Goal: Book appointment/travel/reservation

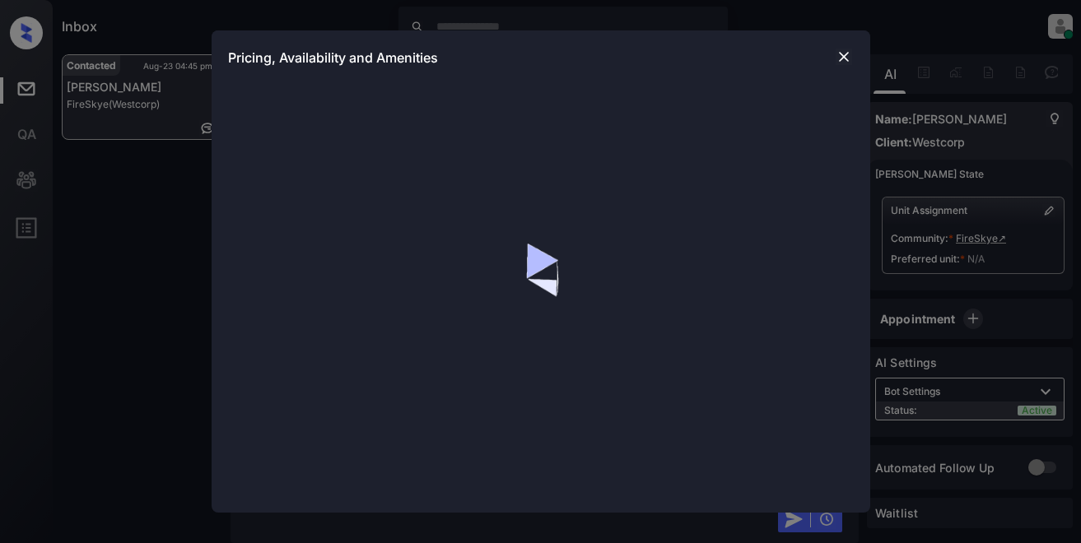
scroll to position [371, 0]
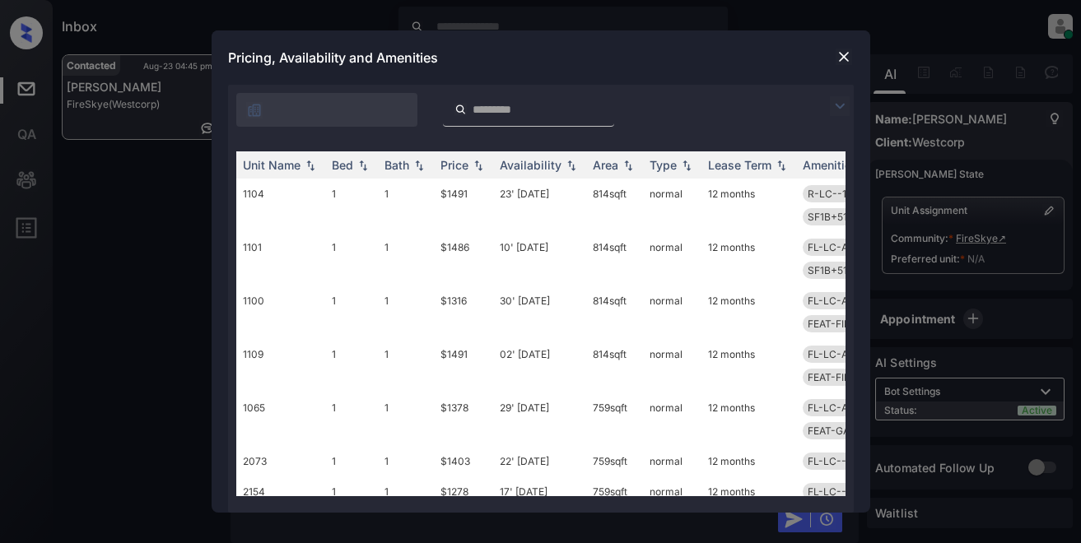
click at [833, 105] on img at bounding box center [840, 106] width 20 height 20
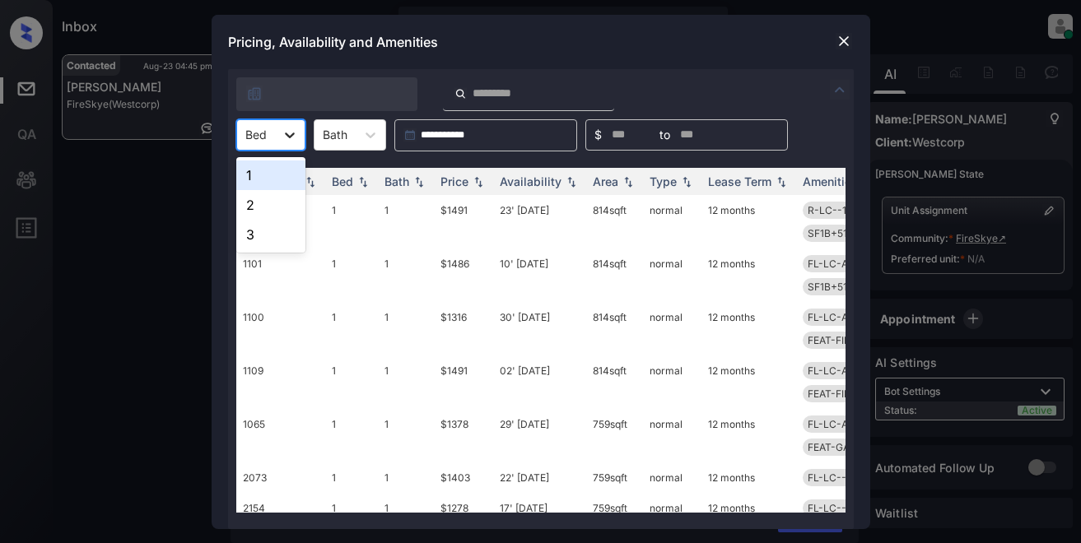
click at [292, 132] on icon at bounding box center [290, 135] width 16 height 16
click at [270, 179] on div "1" at bounding box center [270, 176] width 69 height 30
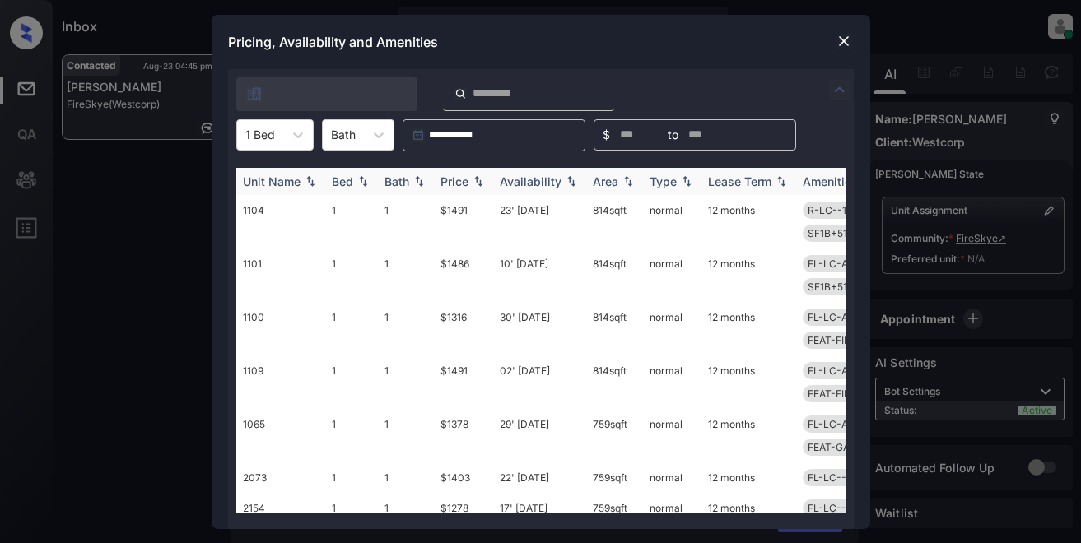
click at [454, 185] on div "Price" at bounding box center [454, 181] width 28 height 14
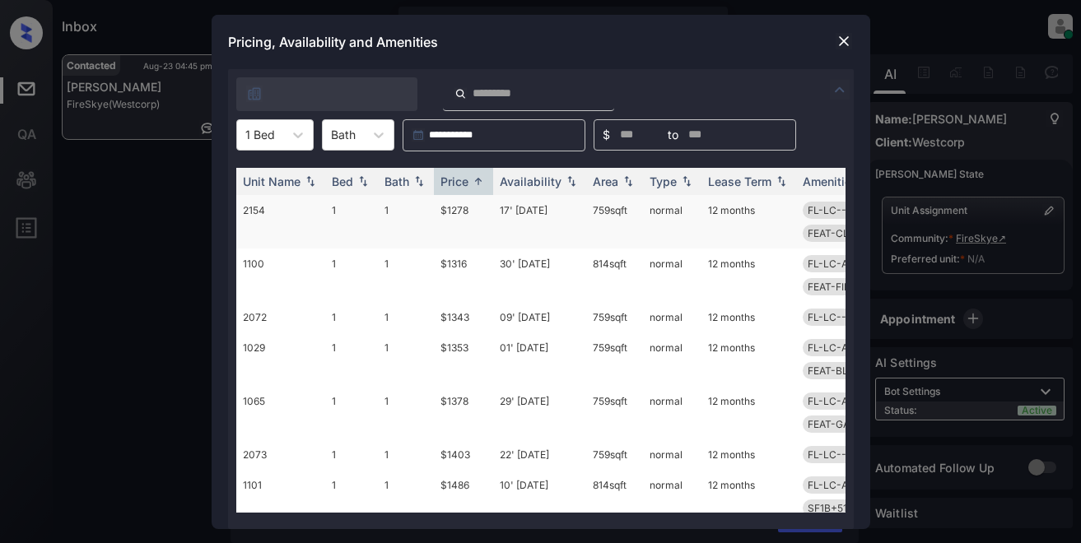
click at [464, 214] on td "$1278" at bounding box center [463, 222] width 59 height 54
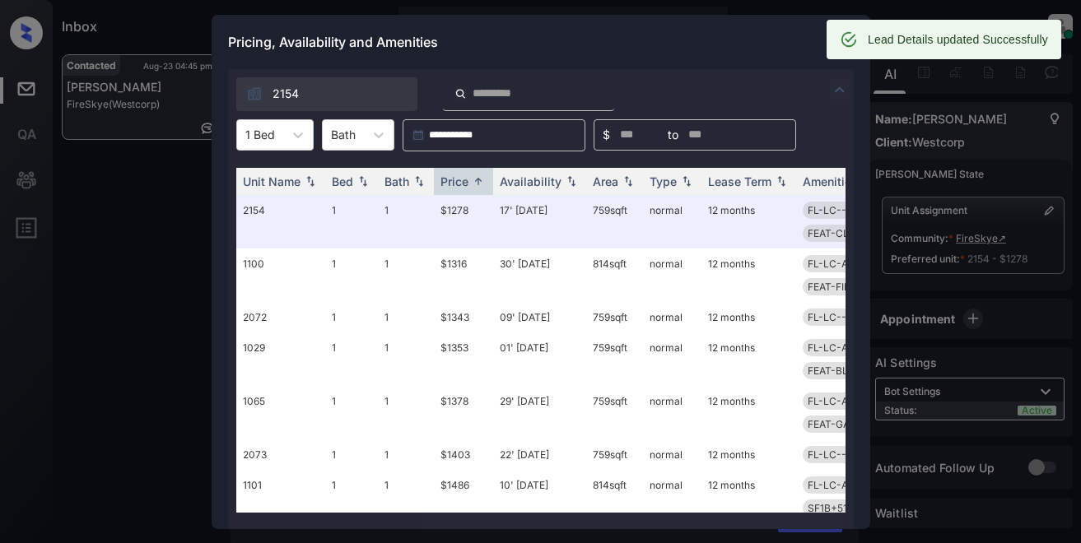
click at [685, 40] on div "Pricing, Availability and Amenities" at bounding box center [541, 42] width 658 height 54
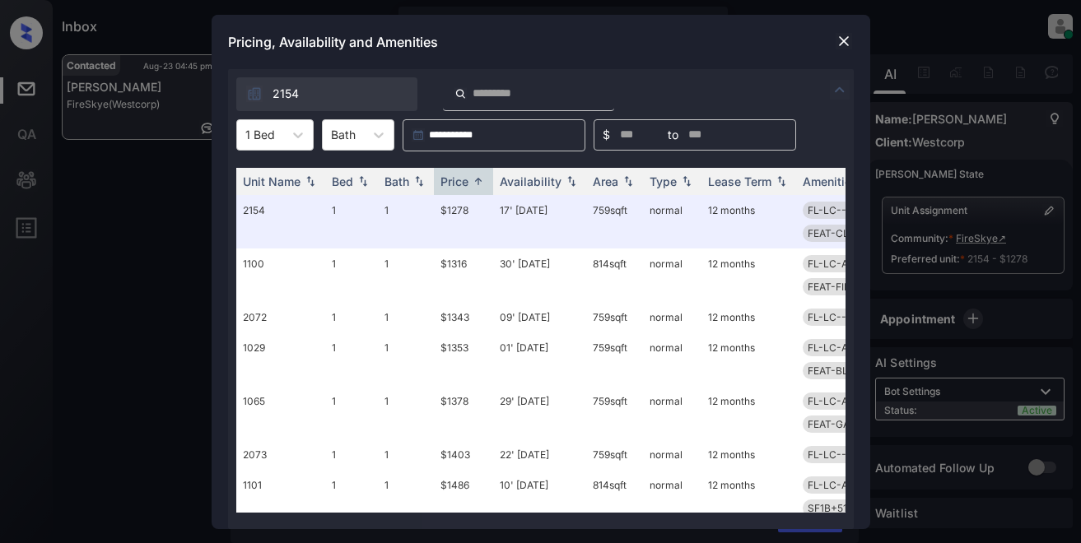
click at [844, 41] on img at bounding box center [843, 41] width 16 height 16
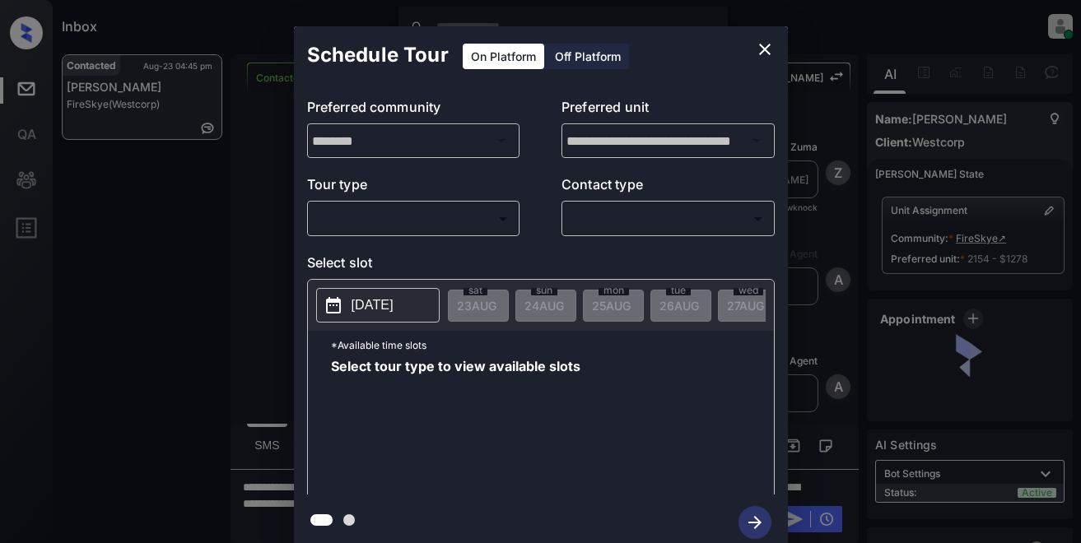
scroll to position [561, 0]
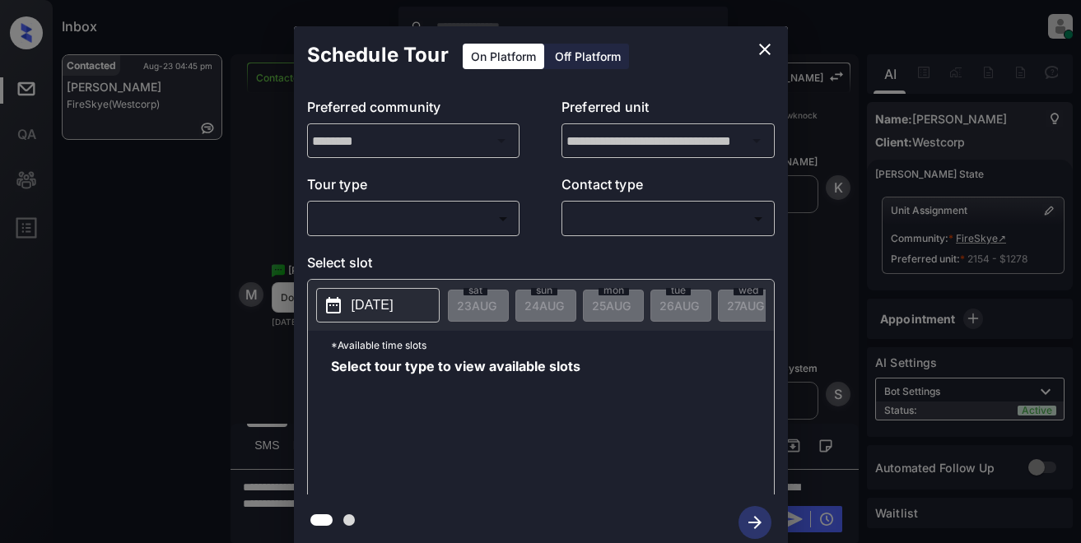
click at [381, 212] on body "Inbox Lyzzelle [PERSON_NAME] Online Set yourself offline Set yourself on break …" at bounding box center [540, 271] width 1081 height 543
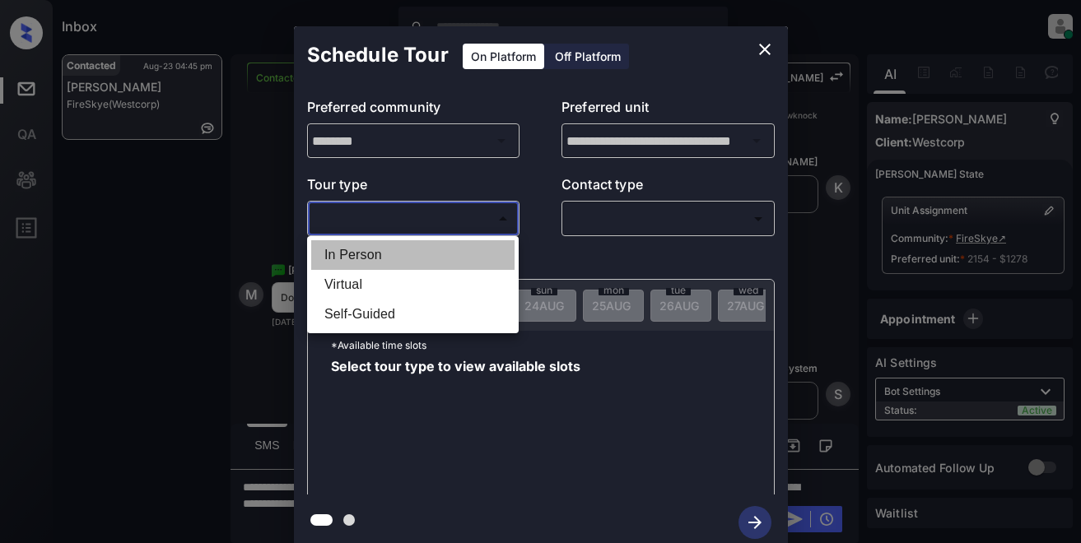
click at [365, 257] on li "In Person" at bounding box center [412, 255] width 203 height 30
type input "********"
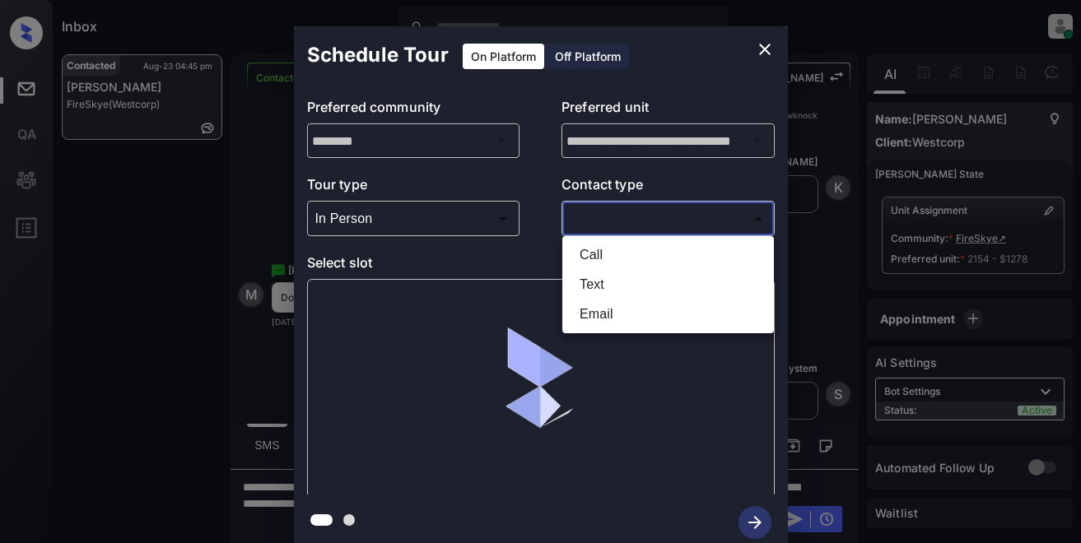
click at [603, 222] on body "Inbox Lyzzelle [PERSON_NAME] Online Set yourself offline Set yourself on break …" at bounding box center [540, 271] width 1081 height 543
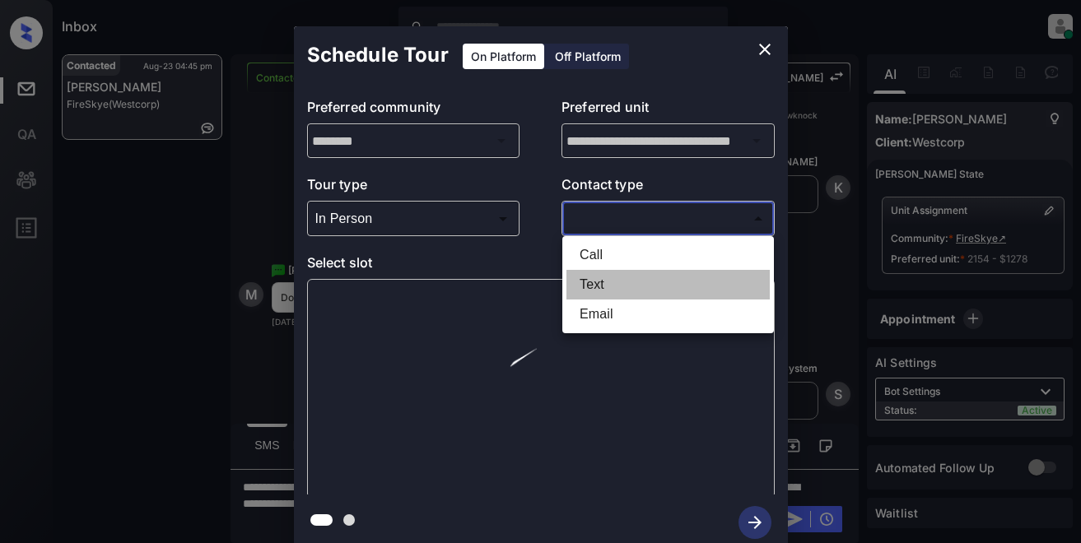
click at [600, 288] on li "Text" at bounding box center [667, 285] width 203 height 30
type input "****"
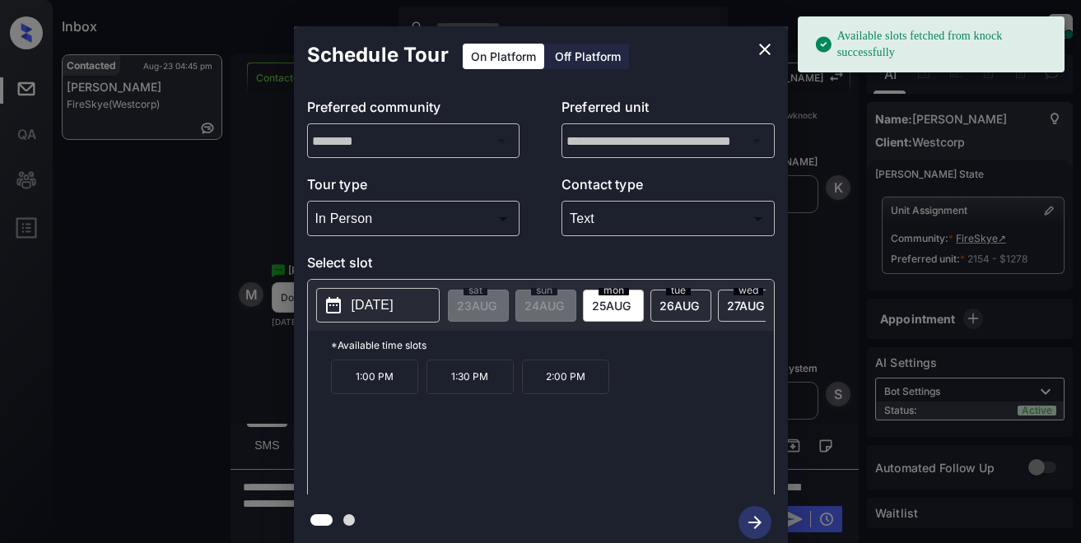
click at [361, 315] on p "[DATE]" at bounding box center [372, 305] width 42 height 20
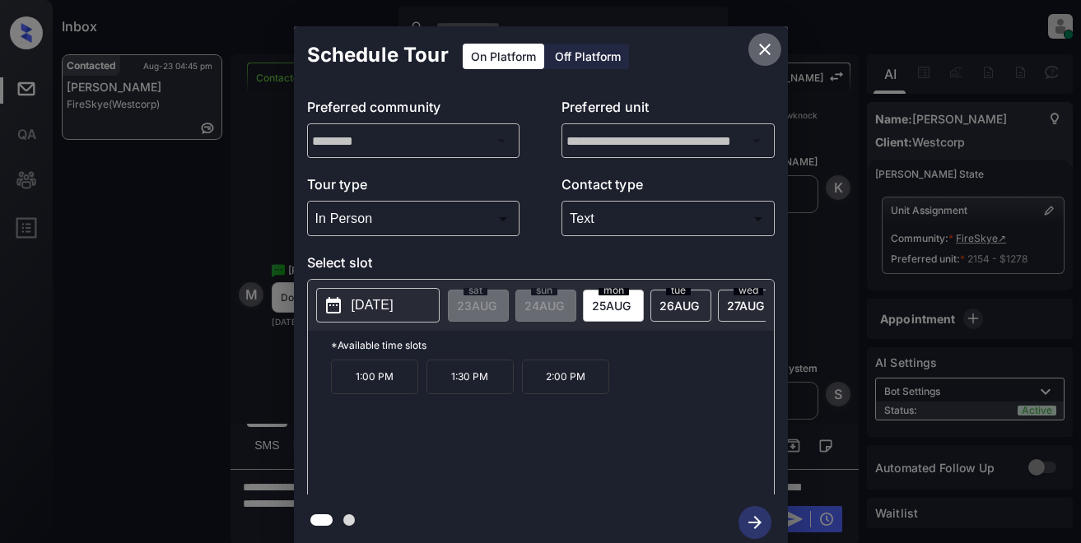
click at [761, 54] on icon "close" at bounding box center [765, 50] width 12 height 12
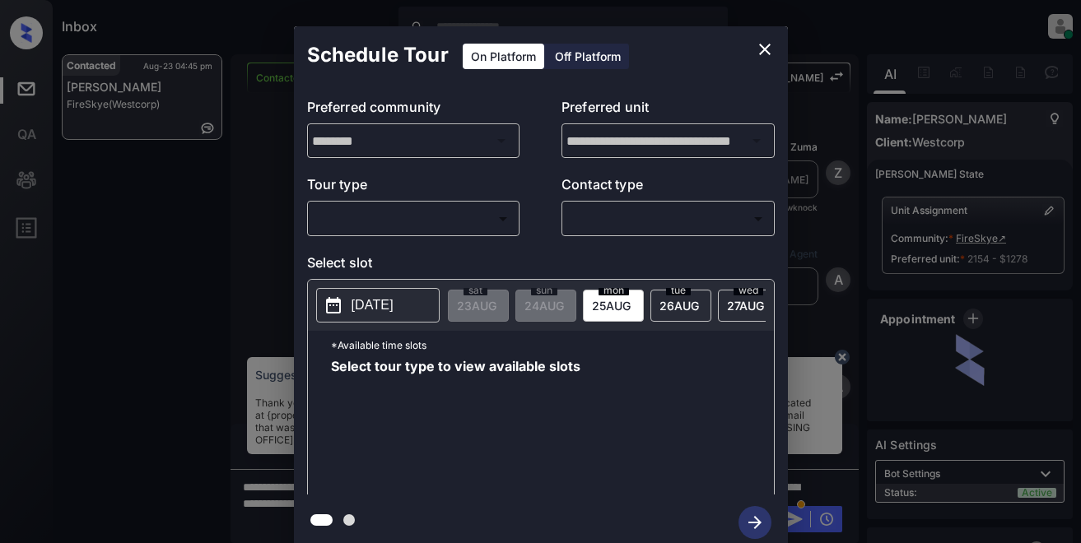
scroll to position [561, 0]
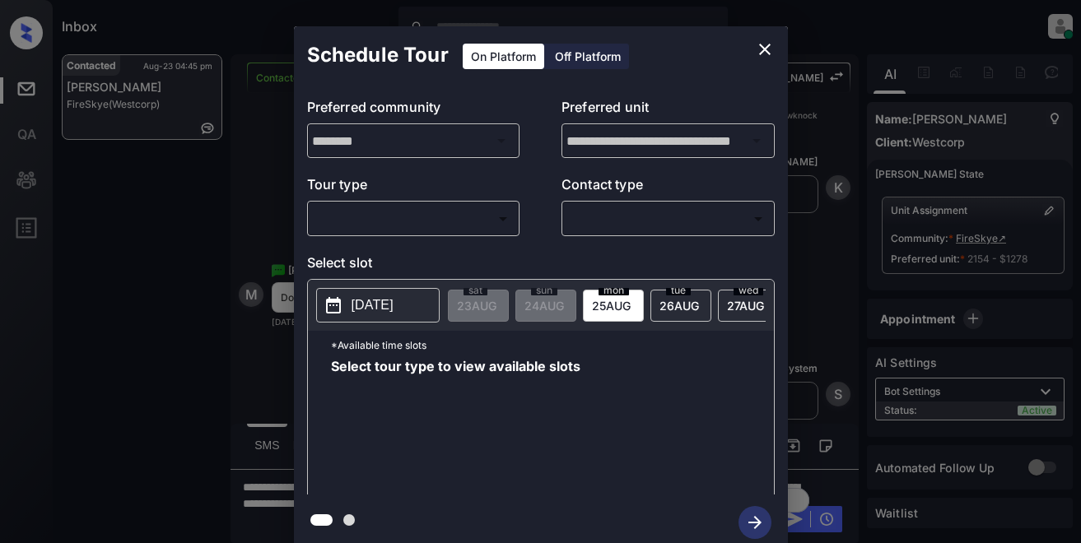
click at [379, 219] on body "Inbox Lyzzelle [PERSON_NAME] Online Set yourself offline Set yourself on break …" at bounding box center [540, 271] width 1081 height 543
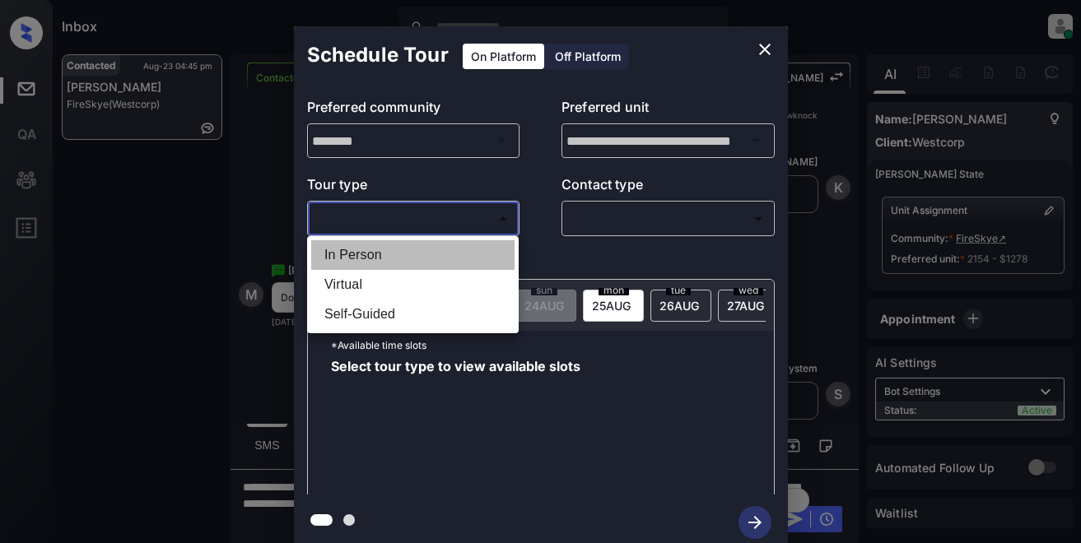
drag, startPoint x: 377, startPoint y: 254, endPoint x: 540, endPoint y: 223, distance: 165.9
click at [378, 254] on li "In Person" at bounding box center [412, 255] width 203 height 30
type input "********"
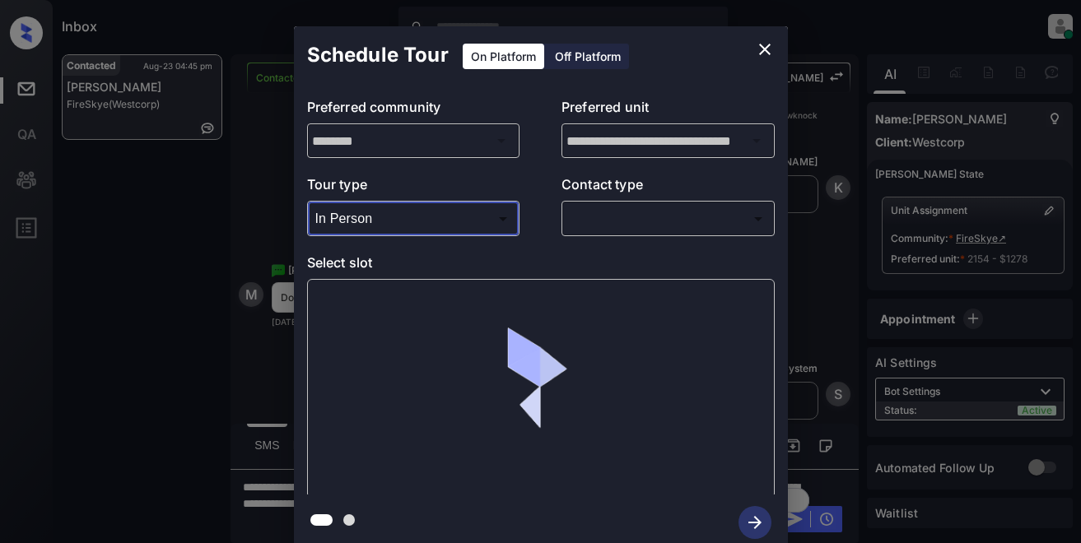
click at [615, 225] on body "Inbox Lyzzelle [PERSON_NAME] Online Set yourself offline Set yourself on break …" at bounding box center [540, 271] width 1081 height 543
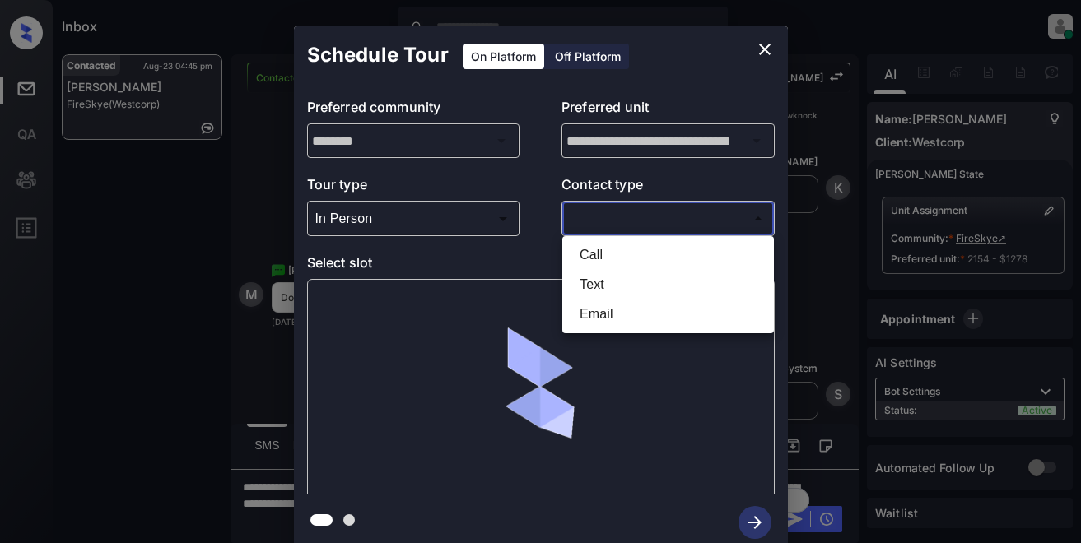
click at [589, 281] on li "Text" at bounding box center [667, 285] width 203 height 30
type input "****"
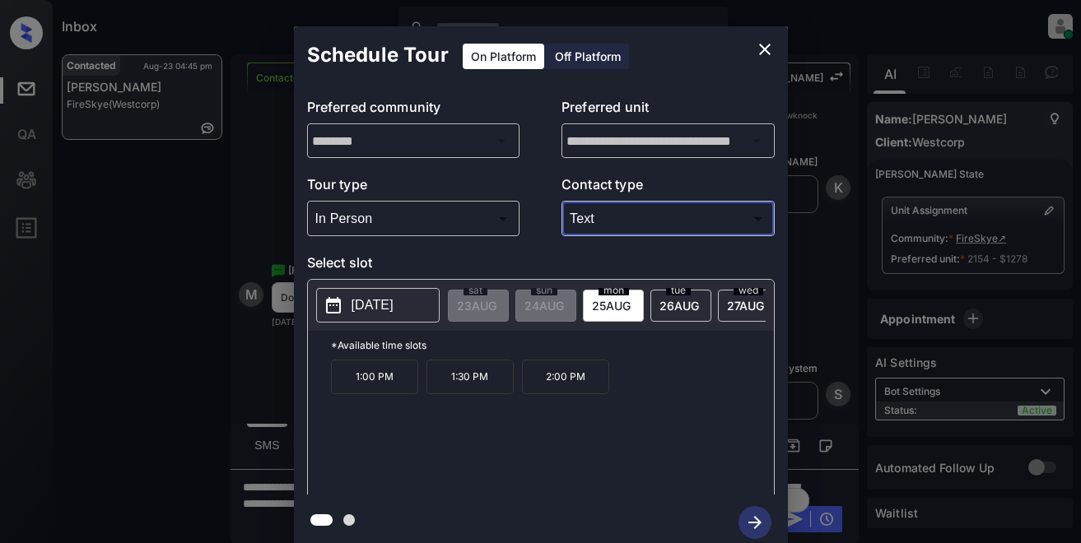
click at [761, 51] on icon "close" at bounding box center [765, 50] width 20 height 20
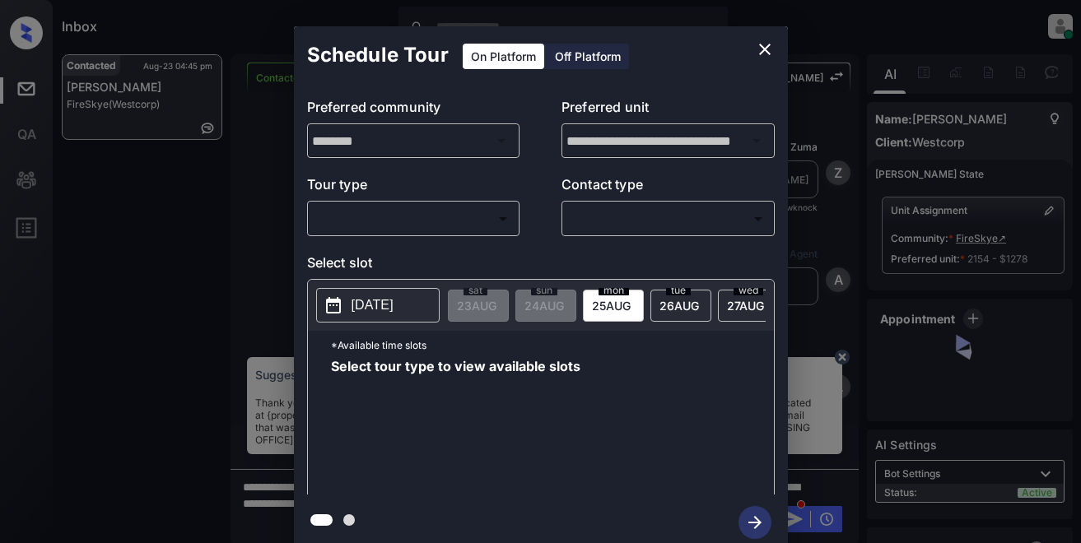
scroll to position [561, 0]
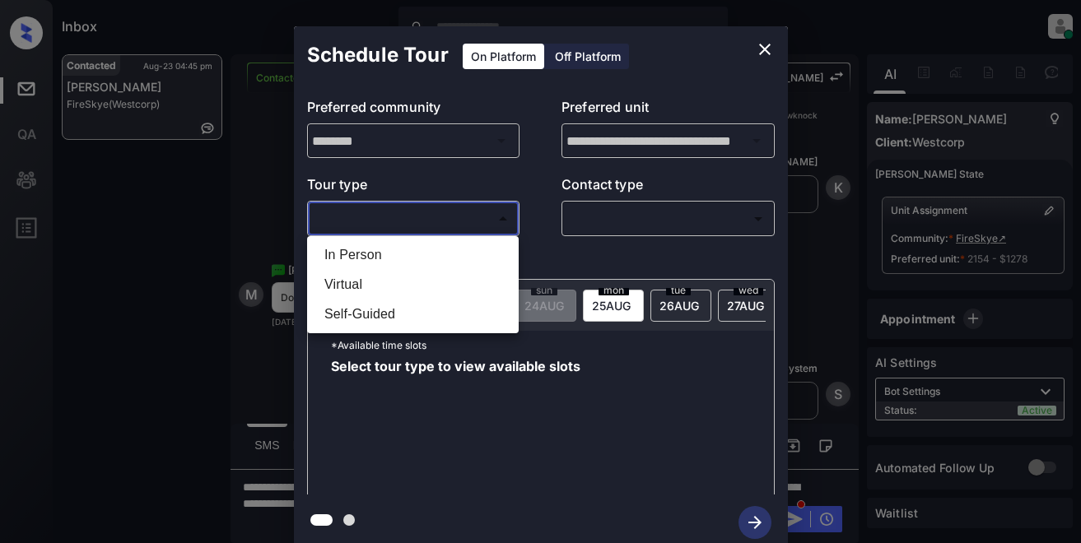
click at [388, 223] on body "Inbox Lyzzelle [PERSON_NAME] Online Set yourself offline Set yourself on break …" at bounding box center [540, 271] width 1081 height 543
click at [387, 274] on li "Virtual" at bounding box center [412, 285] width 203 height 30
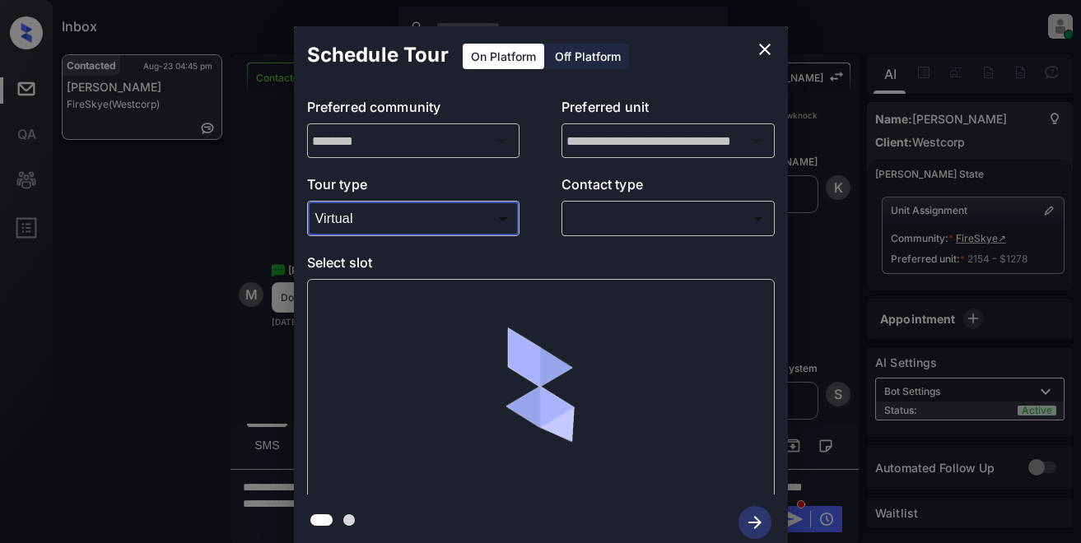
click at [406, 221] on body "Inbox Lyzzelle [PERSON_NAME] Online Set yourself offline Set yourself on break …" at bounding box center [540, 271] width 1081 height 543
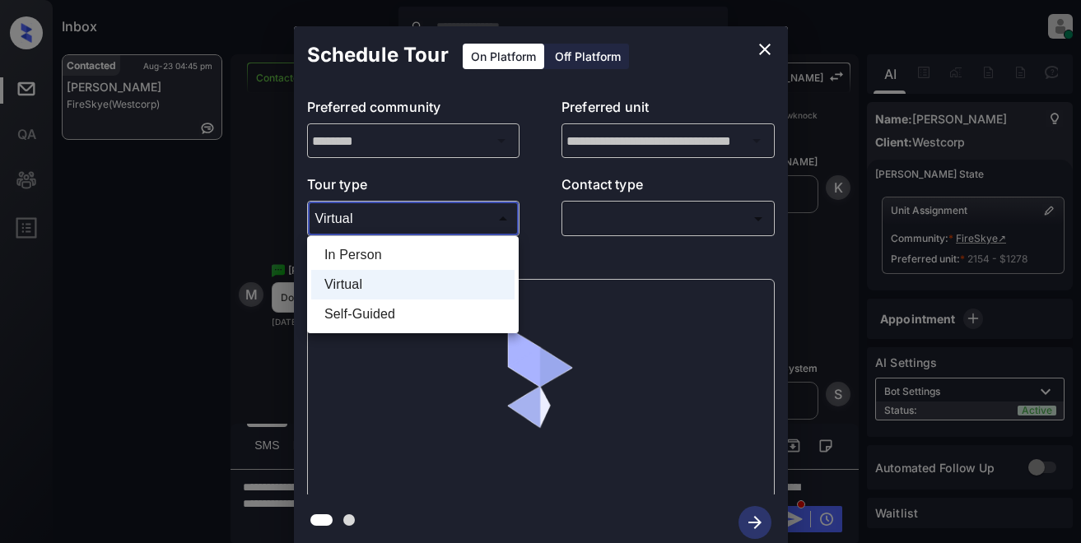
click at [388, 263] on li "In Person" at bounding box center [412, 255] width 203 height 30
type input "********"
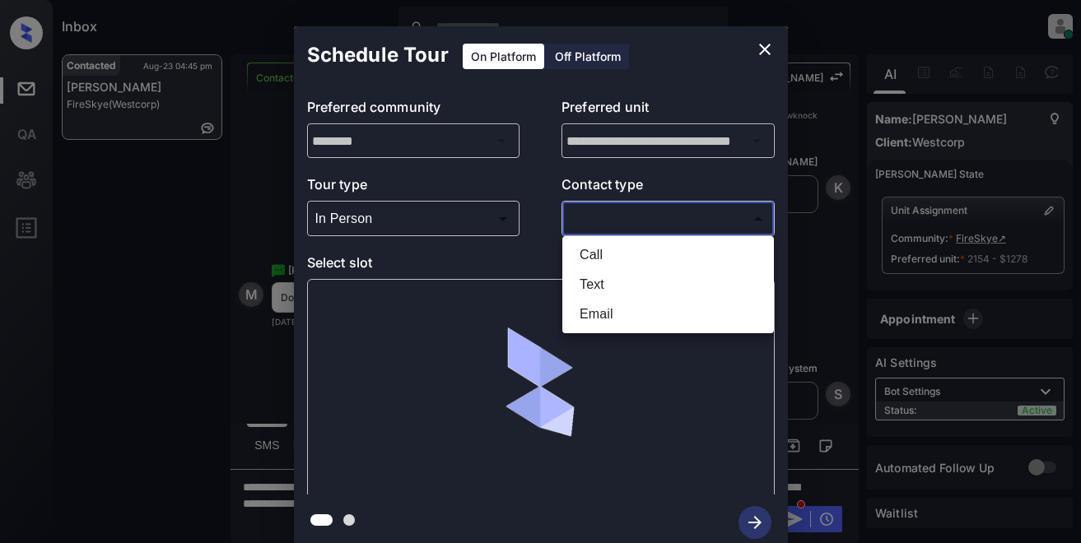
click at [596, 213] on body "Inbox Lyzzelle [PERSON_NAME] Online Set yourself offline Set yourself on break …" at bounding box center [540, 271] width 1081 height 543
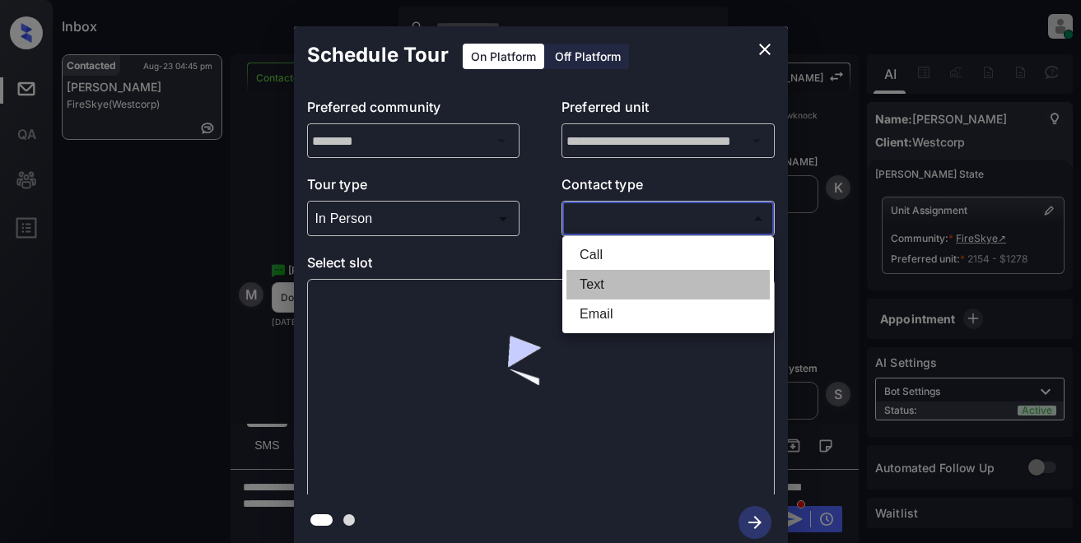
click at [596, 283] on li "Text" at bounding box center [667, 285] width 203 height 30
type input "****"
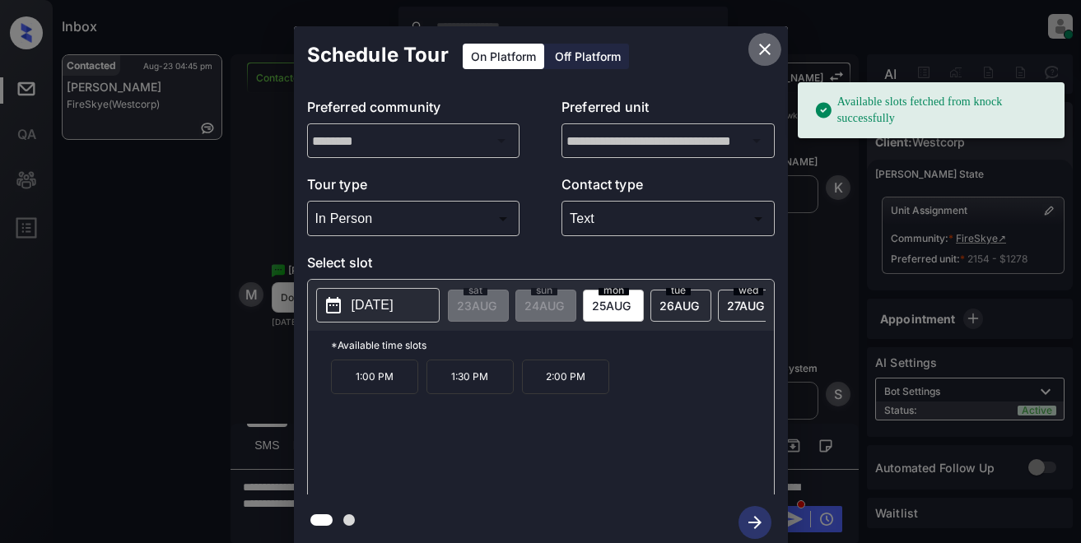
click at [759, 45] on icon "close" at bounding box center [765, 50] width 20 height 20
